Goal: Task Accomplishment & Management: Manage account settings

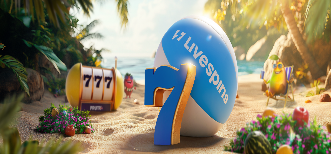
click at [27, 86] on span "Palkkiot" at bounding box center [21, 84] width 12 height 4
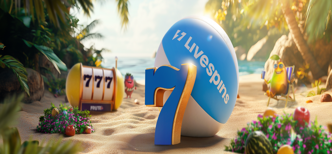
click at [4, 125] on span "close icon" at bounding box center [4, 125] width 0 height 0
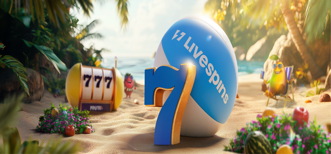
type input "*****"
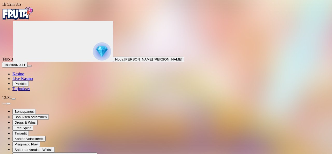
type input "**********"
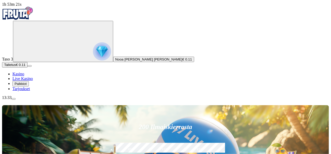
click at [13, 99] on span "menu icon" at bounding box center [13, 99] width 0 height 0
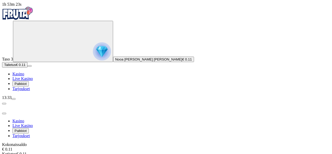
scroll to position [12, 0]
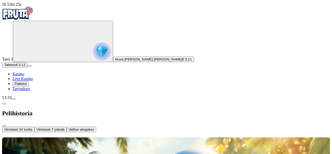
click at [65, 127] on span "Viimeiset 7 päivää" at bounding box center [51, 129] width 28 height 4
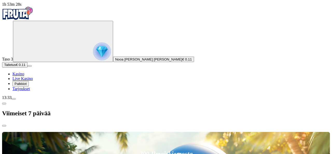
click at [4, 103] on span "chevron-left icon" at bounding box center [4, 103] width 0 height 0
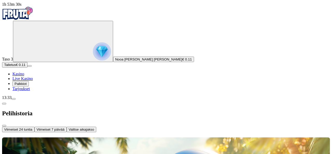
click at [4, 103] on span "chevron-left icon" at bounding box center [4, 103] width 0 height 0
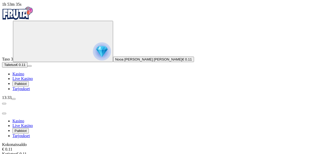
scroll to position [17, 0]
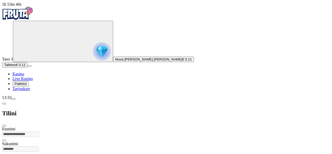
scroll to position [13, 0]
click at [4, 103] on span "chevron-left icon" at bounding box center [4, 103] width 0 height 0
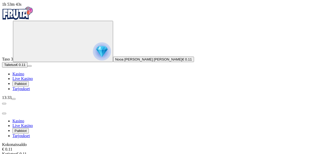
click at [4, 113] on span "close icon" at bounding box center [4, 113] width 0 height 0
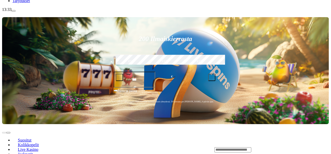
scroll to position [87, 0]
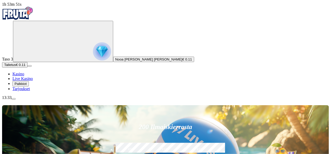
type input "****"
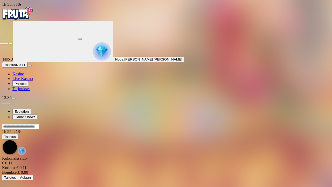
click at [10, 44] on span "fullscreen-exit icon" at bounding box center [10, 44] width 0 height 0
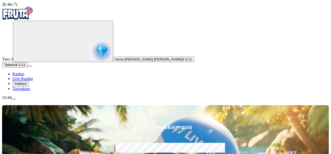
scroll to position [20, 0]
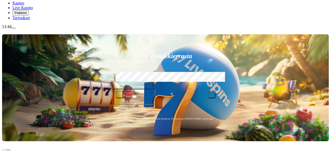
scroll to position [74, 0]
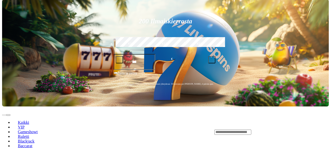
scroll to position [106, 0]
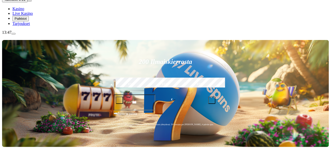
scroll to position [65, 0]
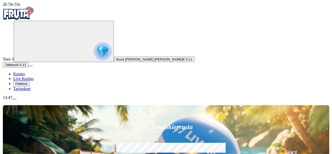
scroll to position [37, 0]
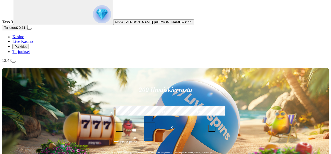
click at [13, 62] on span "menu icon" at bounding box center [13, 62] width 0 height 0
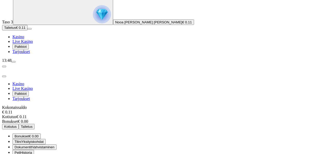
scroll to position [25, 0]
click at [39, 134] on span "€ 0.00" at bounding box center [34, 136] width 10 height 4
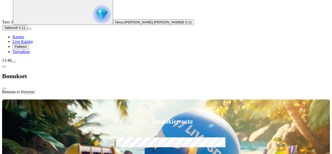
click at [4, 88] on span "close icon" at bounding box center [4, 88] width 0 height 0
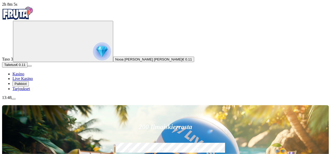
click at [13, 99] on span "menu icon" at bounding box center [13, 99] width 0 height 0
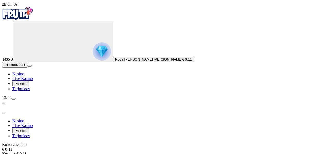
scroll to position [30, 0]
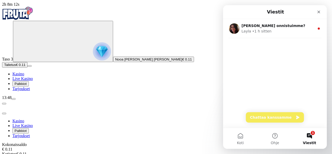
scroll to position [0, 0]
click at [275, 118] on button "Chattaa kanssamme" at bounding box center [275, 117] width 58 height 10
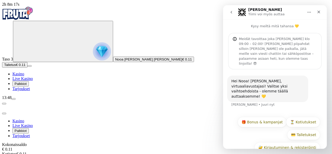
click at [267, 99] on div "Hei Nooa! Olen Rori, virtuaaliavustajasi! Valitse yksi vaihtoehdoista - olemme …" at bounding box center [275, 121] width 104 height 104
click at [267, 117] on button "🎁 Bonus & kampanjat" at bounding box center [261, 122] width 49 height 10
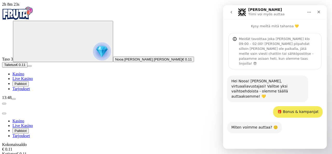
scroll to position [10, 0]
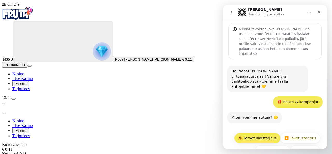
click at [266, 133] on button "🤗 Tervetuliaistarjous" at bounding box center [257, 138] width 46 height 10
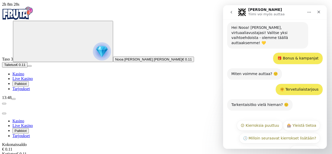
scroll to position [54, 0]
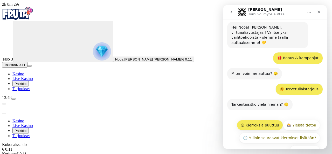
click at [255, 120] on button "😕 Kierroksia puuttuu" at bounding box center [260, 125] width 46 height 10
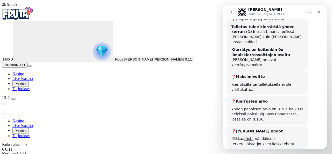
scroll to position [335, 0]
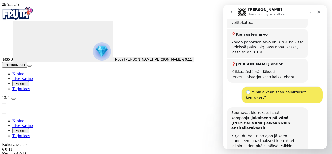
scroll to position [402, 0]
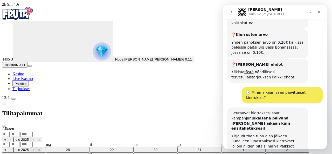
scroll to position [402, 0]
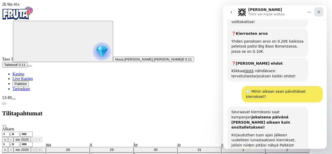
click at [317, 13] on icon "Sulje" at bounding box center [319, 12] width 4 height 4
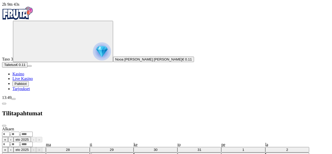
click at [122, 131] on div ". ." at bounding box center [166, 133] width 328 height 5
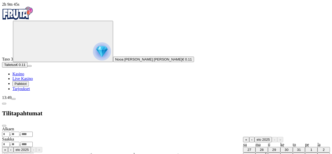
type input "**"
type input "*"
type input "****"
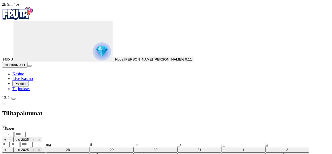
click at [121, 141] on div ". ." at bounding box center [166, 143] width 328 height 5
type input "**"
type input "*"
type input "****"
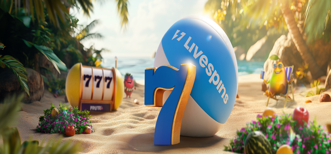
click at [27, 81] on span "Palkkiot" at bounding box center [21, 79] width 12 height 4
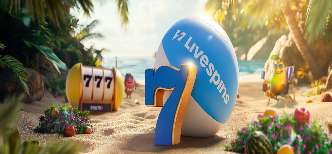
click at [126, 126] on div "Taso 4 Fruit Up ja nappaat seuraavan palkkion" at bounding box center [166, 150] width 328 height 49
click at [13, 99] on span "menu icon" at bounding box center [13, 99] width 0 height 0
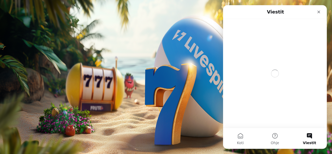
scroll to position [0, 0]
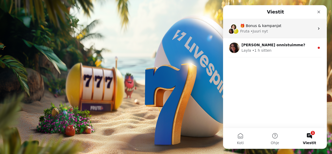
click at [280, 27] on div "🎁 Bonus & kampanjat" at bounding box center [277, 25] width 74 height 5
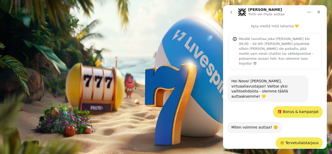
scroll to position [402, 0]
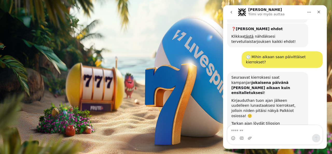
scroll to position [438, 0]
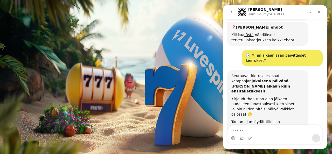
click at [270, 130] on textarea "Viesti…" at bounding box center [274, 129] width 95 height 9
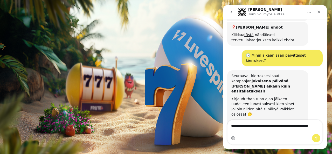
scroll to position [443, 0]
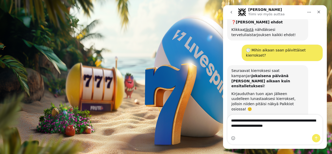
type textarea "**********"
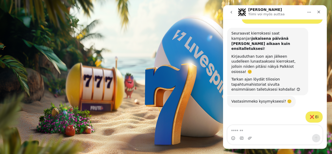
scroll to position [484, 0]
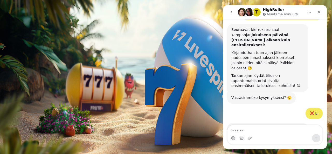
drag, startPoint x: 268, startPoint y: 90, endPoint x: 241, endPoint y: 73, distance: 32.4
click at [242, 143] on div "talletin [PERSON_NAME] klo 13:00 en ole vieläkään saanut ilmaiskierroksiani ter…" at bounding box center [282, 154] width 81 height 22
copy div "talletin [PERSON_NAME] klo 13:00 en ole vieläkään saanut ilmaiskierroksiani ter…"
click at [266, 146] on div "talletin [PERSON_NAME] klo 13:00 en ole vieläkään saanut ilmaiskierroksiani ter…" at bounding box center [282, 153] width 73 height 15
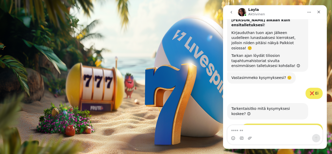
scroll to position [512, 0]
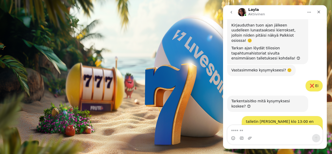
click at [13, 99] on span "menu icon" at bounding box center [13, 99] width 0 height 0
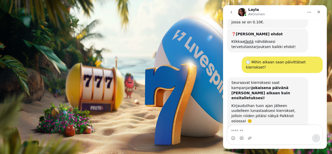
scroll to position [474, 0]
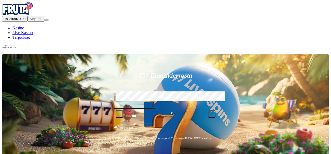
click at [27, 22] on button "Kirjaudu" at bounding box center [35, 18] width 17 height 5
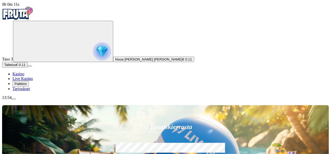
click at [27, 86] on span "Palkkiot" at bounding box center [21, 84] width 12 height 4
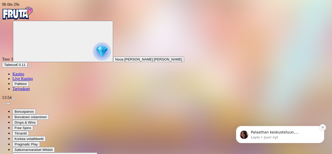
click at [324, 125] on button "Dismiss notification" at bounding box center [322, 127] width 7 height 7
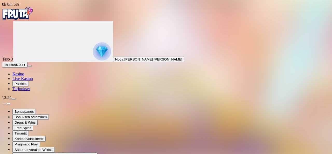
click at [30, 81] on span "Live Kasino" at bounding box center [22, 78] width 20 height 4
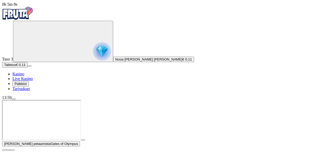
click at [4, 150] on span "close icon" at bounding box center [4, 150] width 0 height 0
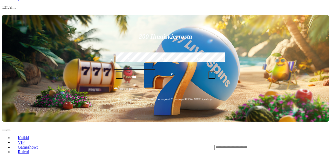
scroll to position [89, 0]
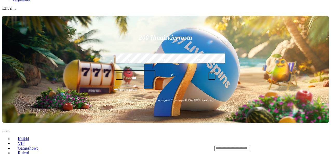
click at [250, 146] on input "Search" at bounding box center [232, 148] width 37 height 5
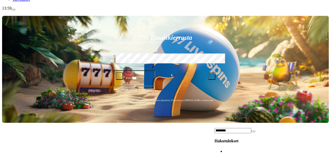
scroll to position [229, 0]
type input "**********"
click at [240, 153] on link "Pelaa nyt" at bounding box center [231, 155] width 15 height 4
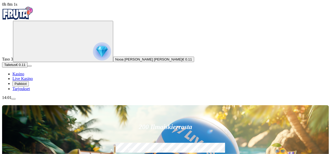
click at [24, 76] on span "Kasino" at bounding box center [18, 74] width 12 height 4
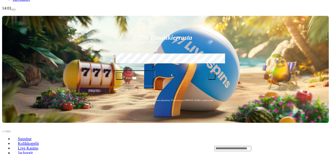
scroll to position [80, 0]
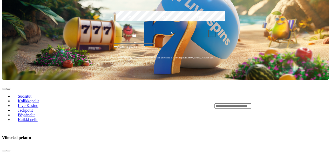
scroll to position [134, 0]
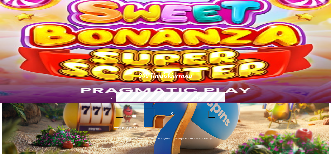
scroll to position [32, 0]
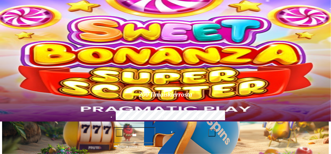
type input "**********"
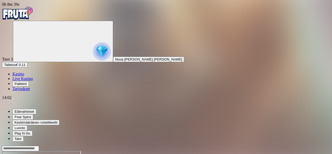
click at [31, 81] on span "Live Kasino" at bounding box center [22, 78] width 20 height 4
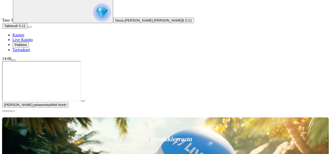
scroll to position [40, 0]
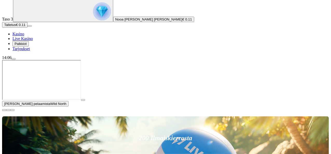
click at [4, 110] on span "close icon" at bounding box center [4, 110] width 0 height 0
